Goal: Find contact information: Find contact information

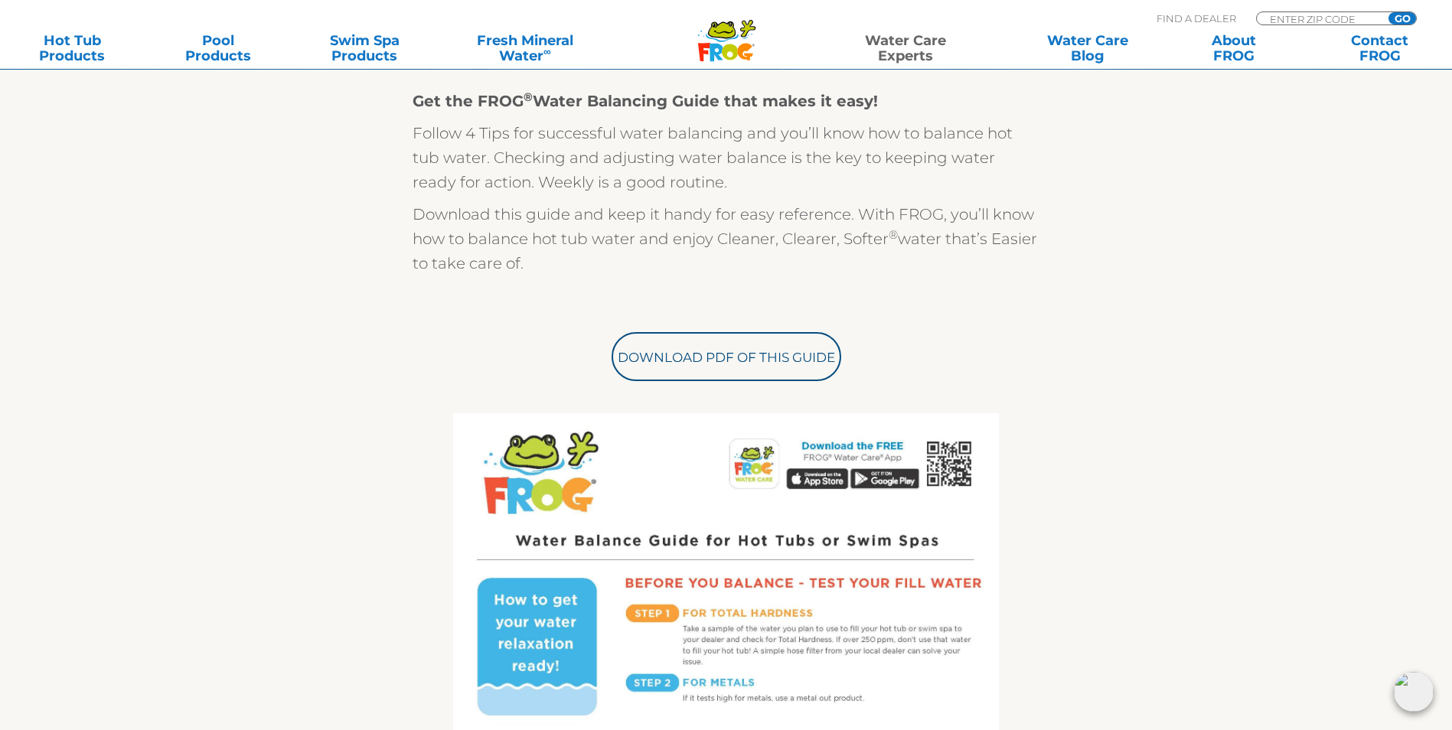
scroll to position [383, 0]
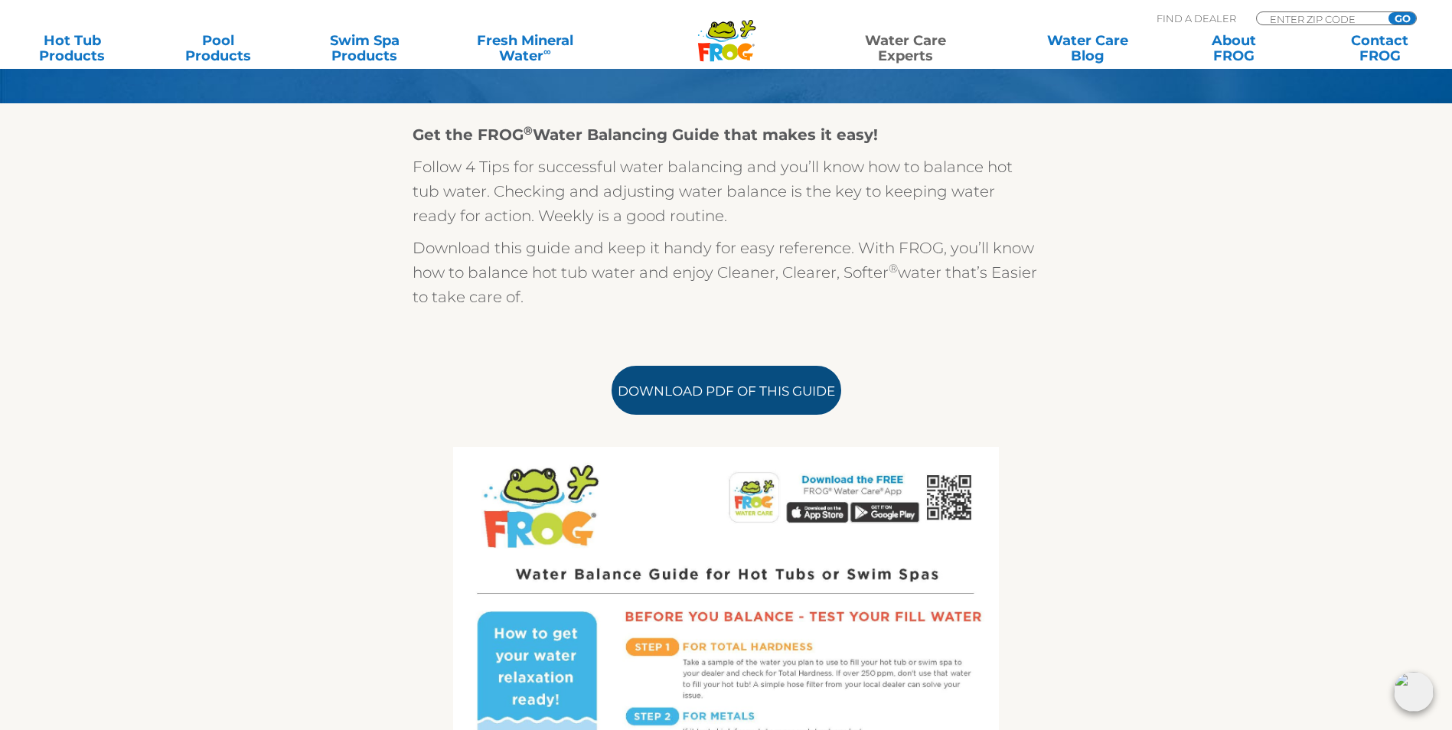
click at [743, 404] on link "Download PDF of this Guide" at bounding box center [726, 390] width 230 height 49
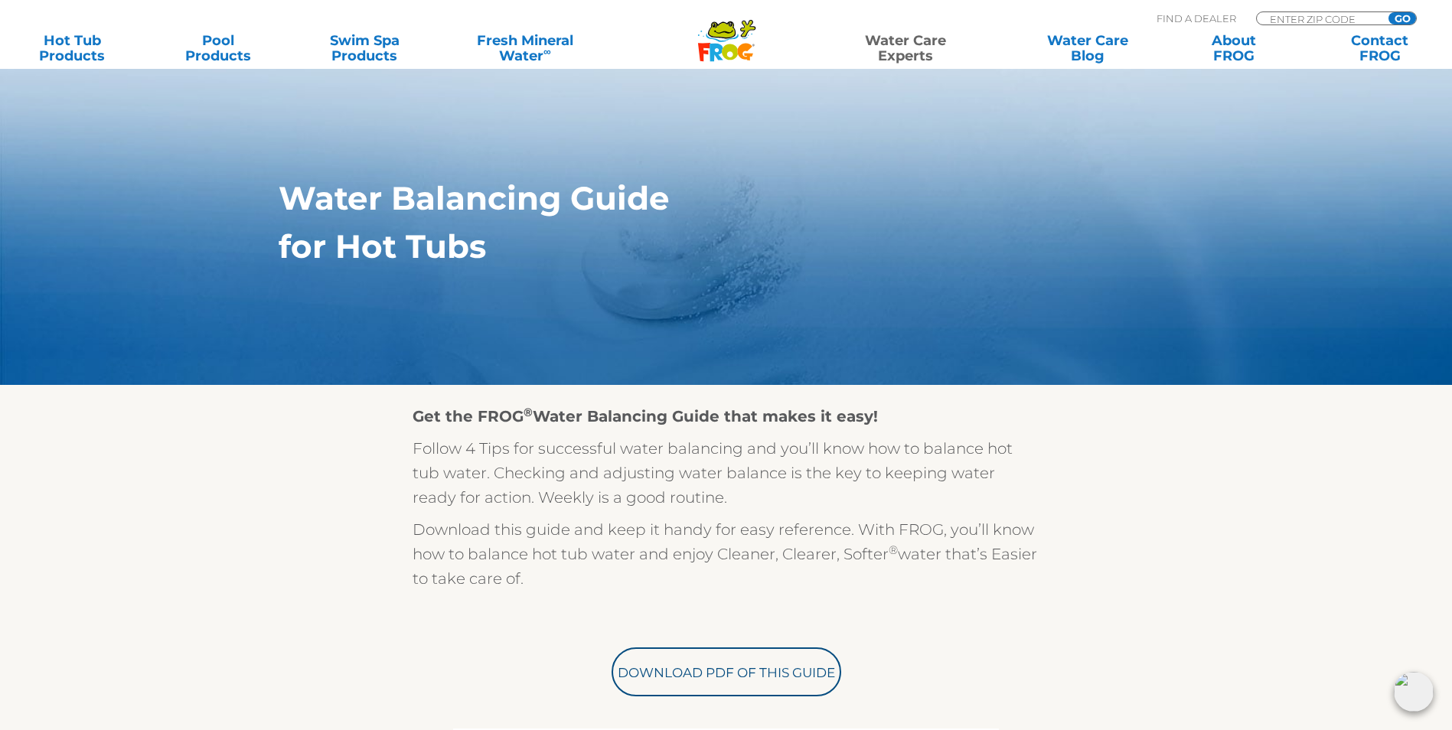
scroll to position [0, 0]
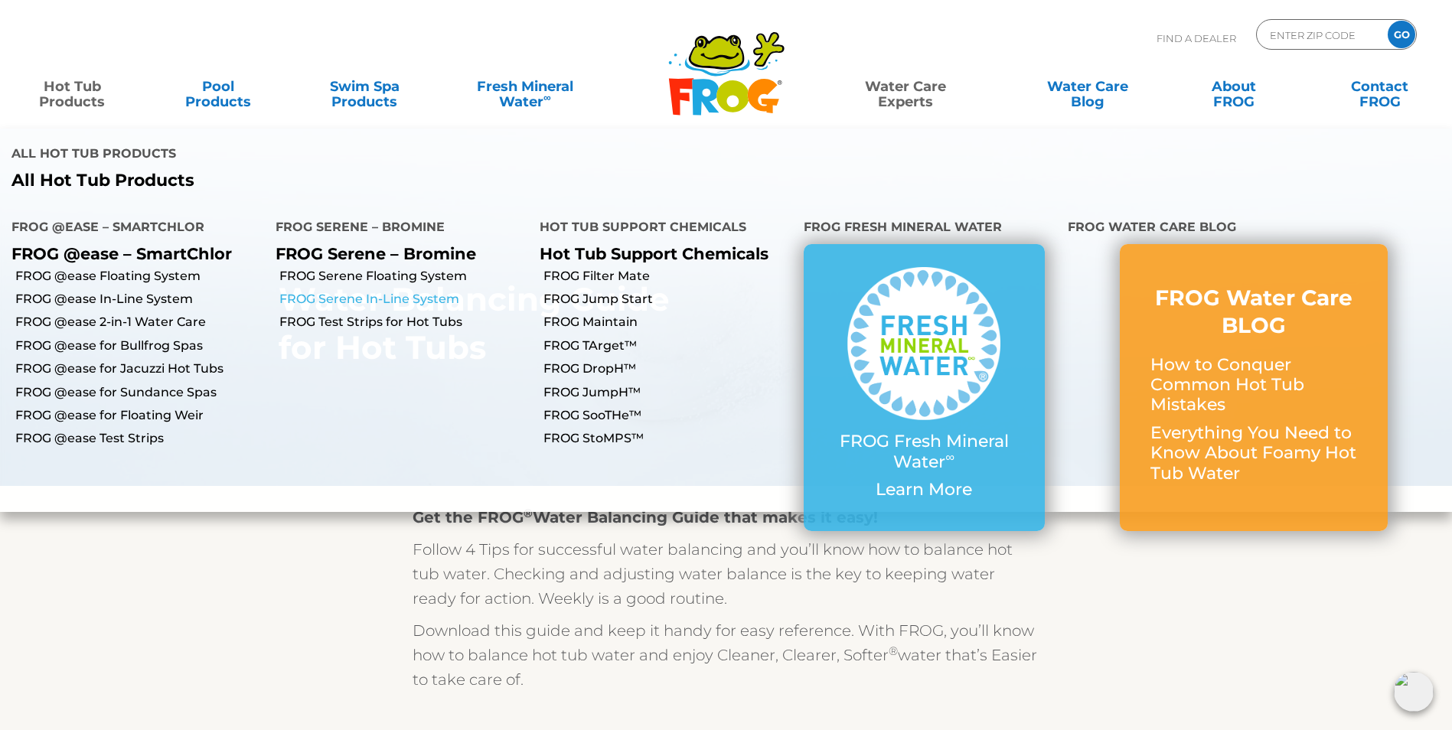
click at [391, 291] on link "FROG Serene In-Line System" at bounding box center [403, 299] width 249 height 17
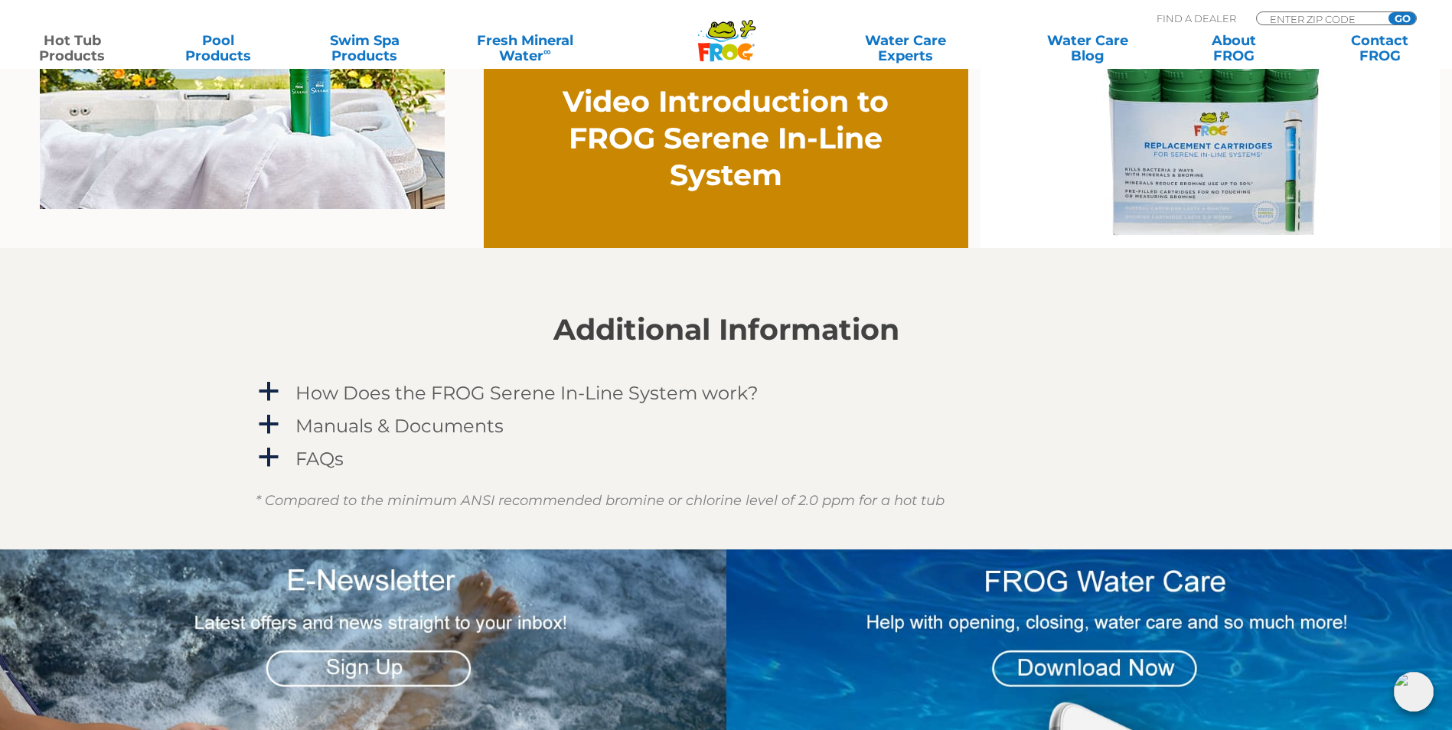
scroll to position [1225, 0]
click at [257, 459] on span "a" at bounding box center [268, 456] width 23 height 23
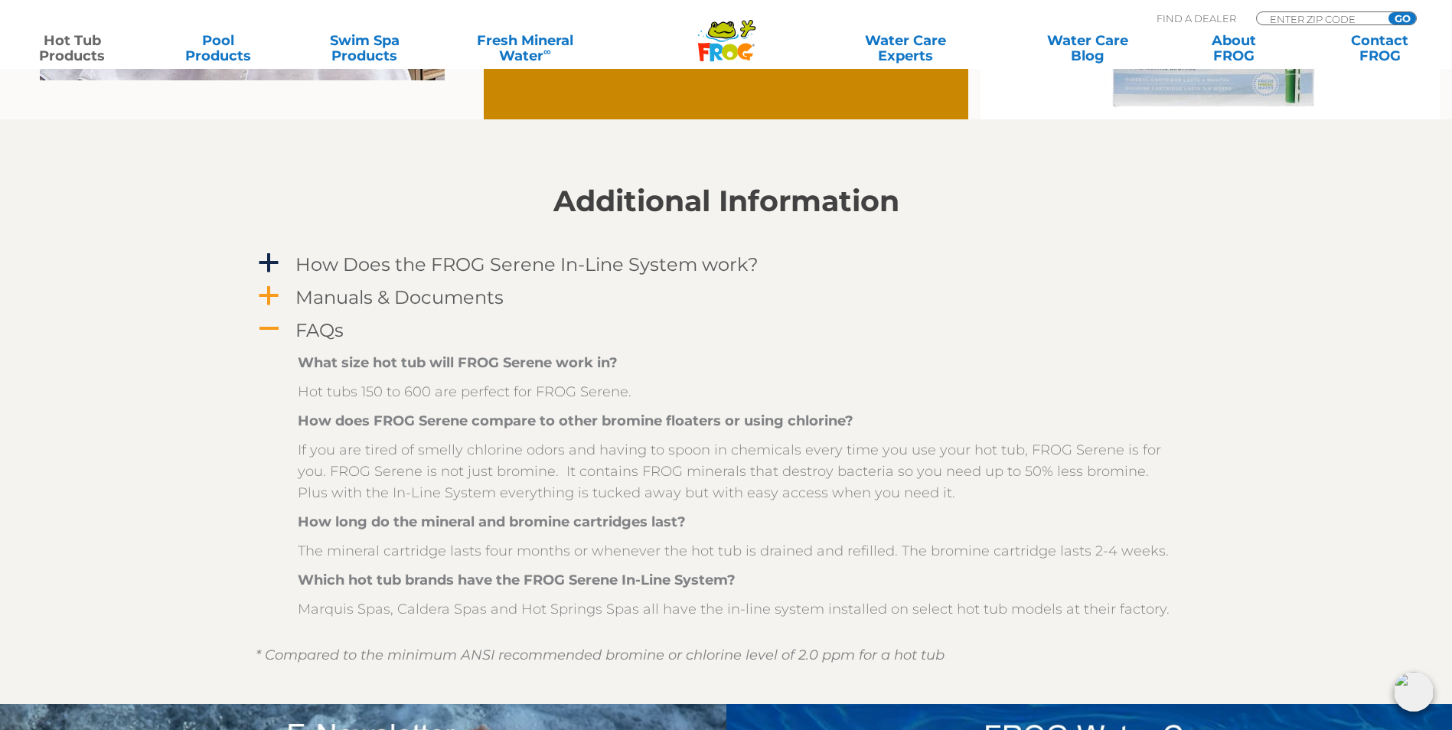
scroll to position [1378, 0]
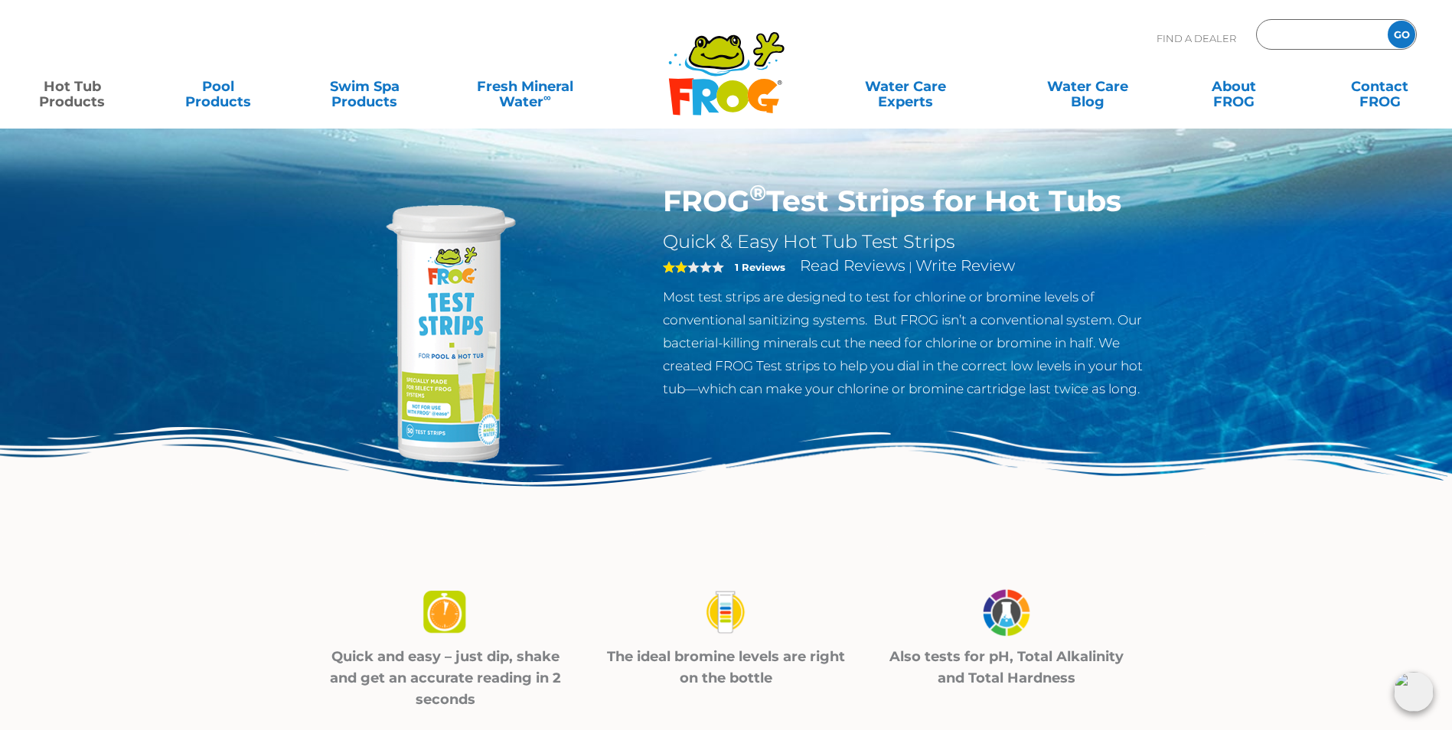
drag, startPoint x: 1320, startPoint y: 30, endPoint x: 1314, endPoint y: 35, distance: 8.1
click at [1320, 30] on input "Zip Code Form" at bounding box center [1319, 35] width 103 height 22
type input "55446"
click at [1388, 21] on input "GO" at bounding box center [1402, 35] width 28 height 28
click at [1404, 36] on input "GO" at bounding box center [1402, 35] width 28 height 28
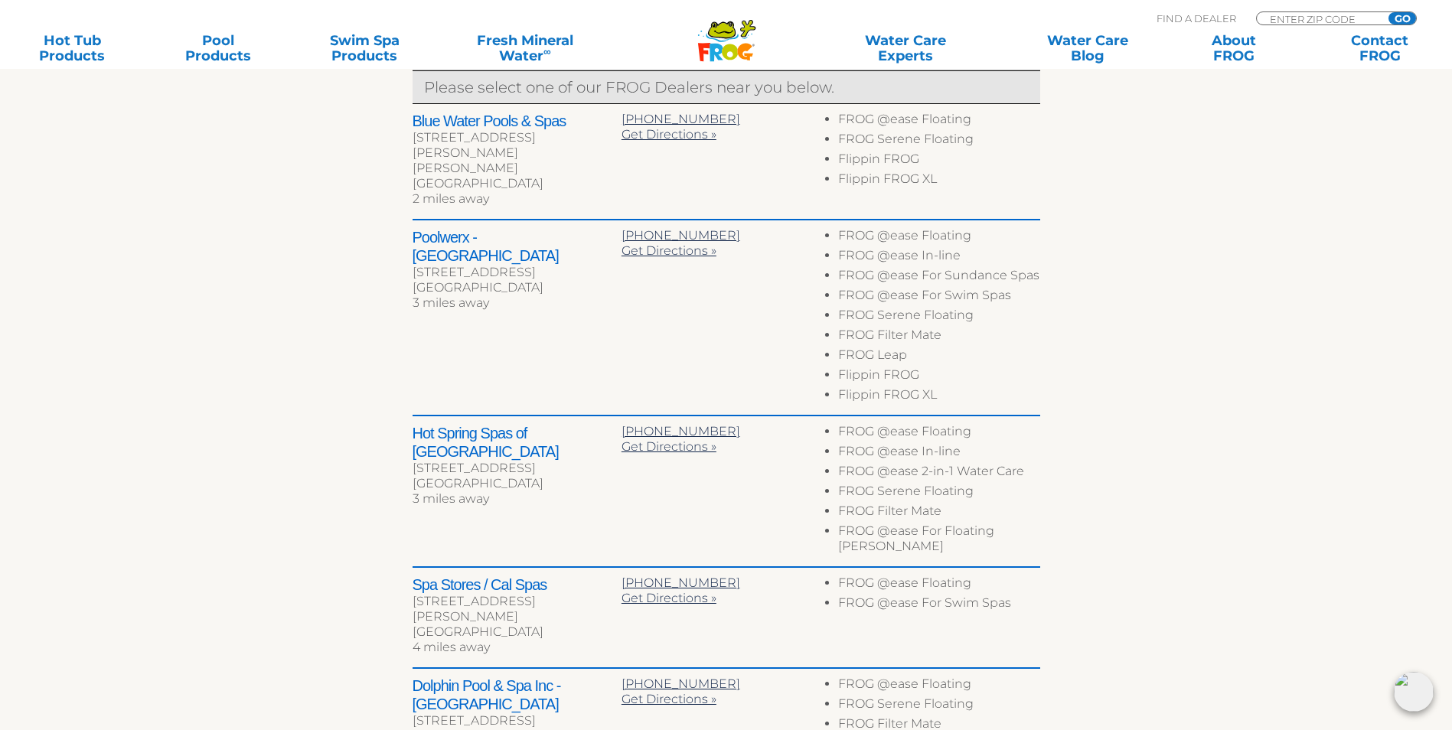
scroll to position [612, 0]
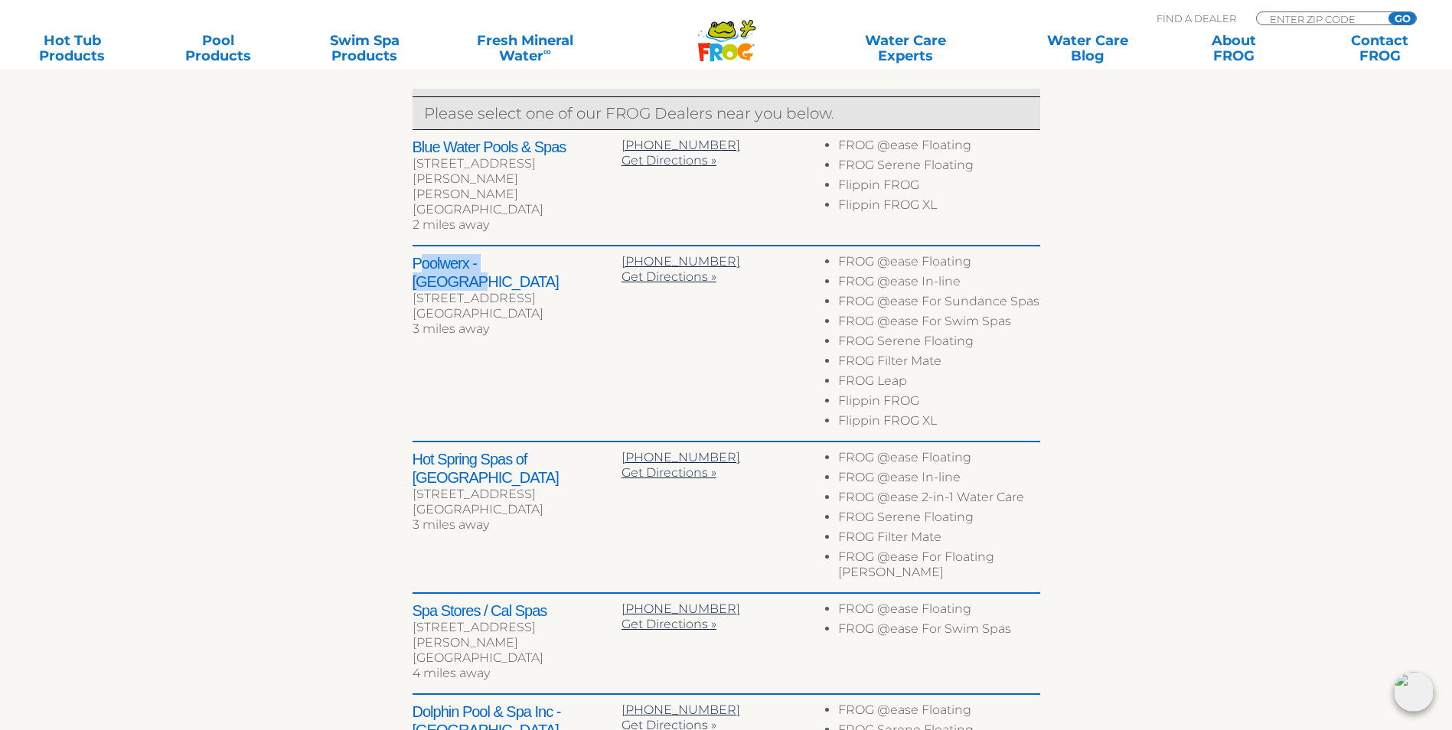
drag, startPoint x: 523, startPoint y: 253, endPoint x: 418, endPoint y: 257, distance: 105.7
click at [418, 257] on h2 "Poolwerx - Plymouth" at bounding box center [517, 272] width 209 height 37
click at [414, 259] on h2 "Poolwerx - Plymouth" at bounding box center [517, 272] width 209 height 37
drag, startPoint x: 416, startPoint y: 253, endPoint x: 470, endPoint y: 259, distance: 54.6
click at [470, 259] on h2 "Poolwerx - Plymouth" at bounding box center [517, 272] width 209 height 37
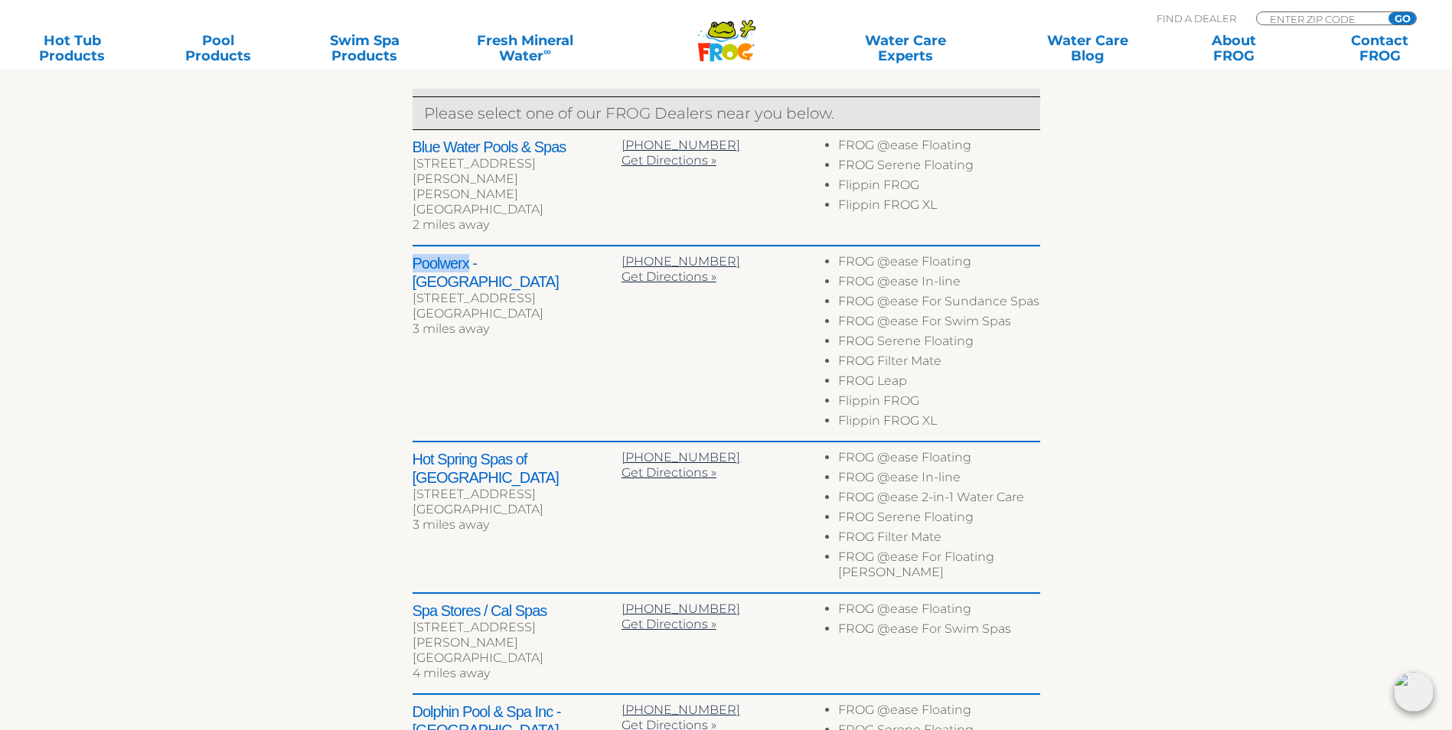
drag, startPoint x: 470, startPoint y: 259, endPoint x: 450, endPoint y: 259, distance: 19.9
copy h2 "Poolwerx"
click at [657, 270] on span "Get Directions »" at bounding box center [668, 276] width 95 height 15
